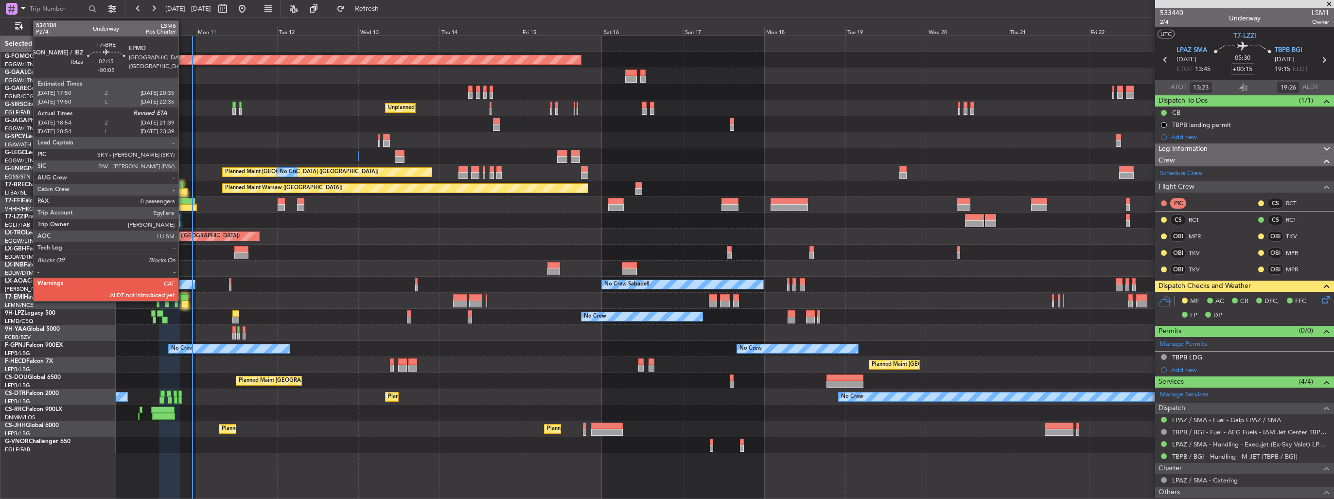
click at [183, 190] on div at bounding box center [183, 191] width 10 height 7
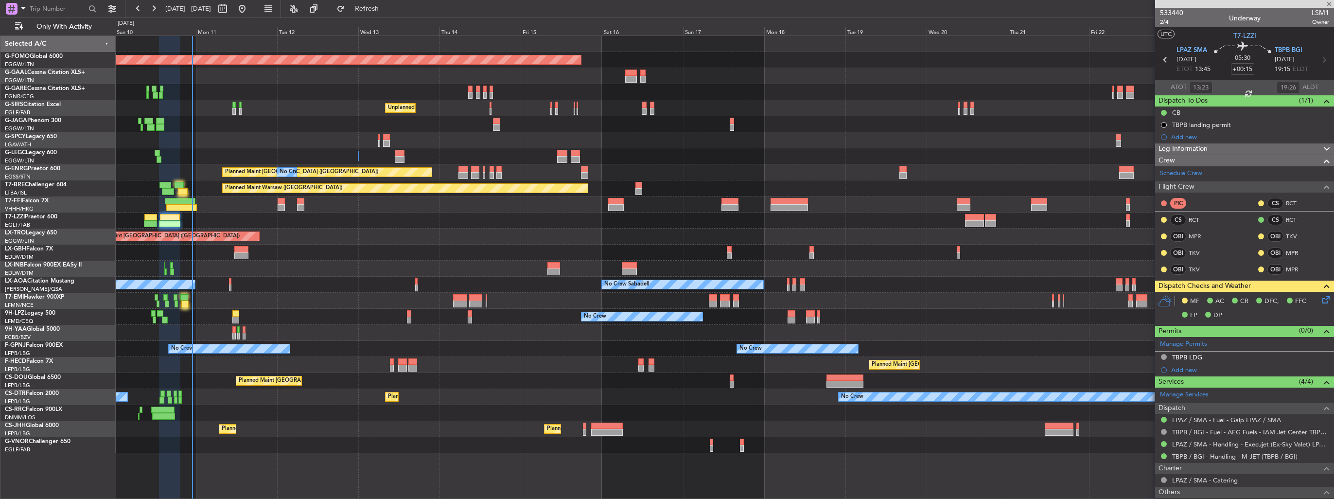
type input "-00:05"
type input "18:54"
type input "0"
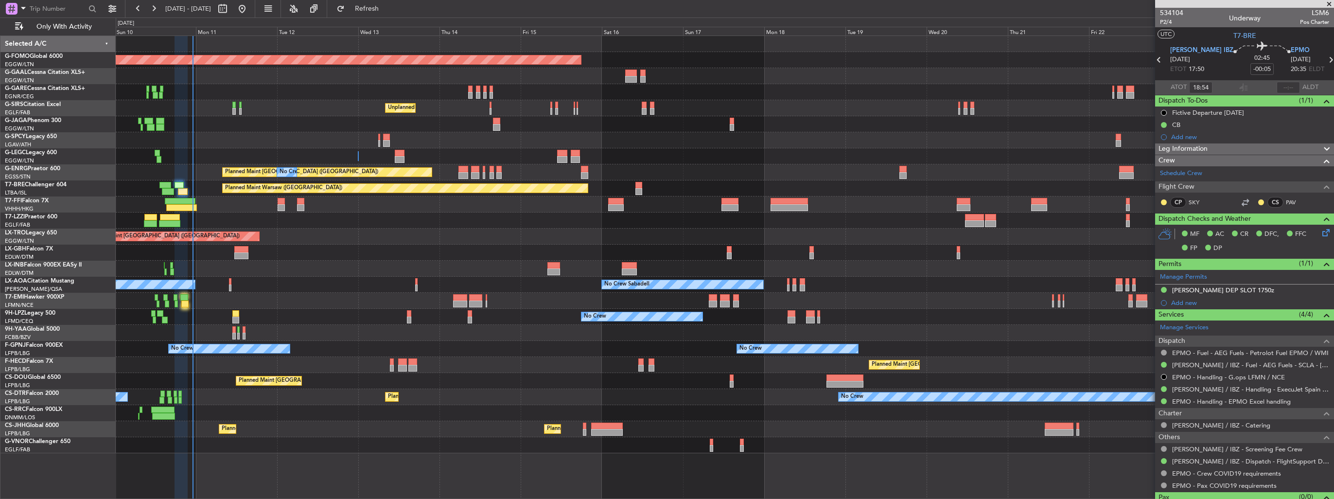
click at [618, 13] on span "LSM6" at bounding box center [1314, 13] width 29 height 10
copy span "LSM6"
click at [618, 87] on input "text" at bounding box center [1288, 88] width 23 height 12
type input "21:41"
